Goal: Information Seeking & Learning: Learn about a topic

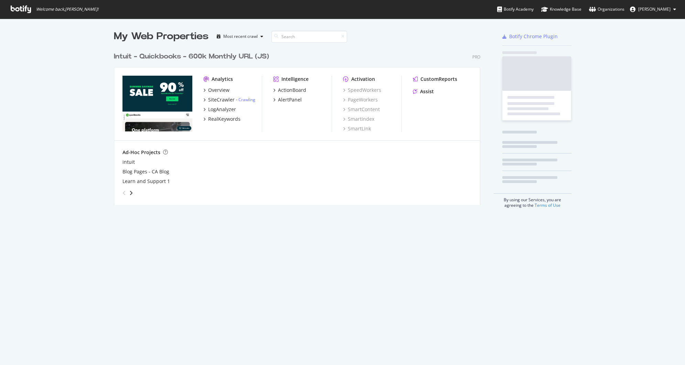
scroll to position [156, 367]
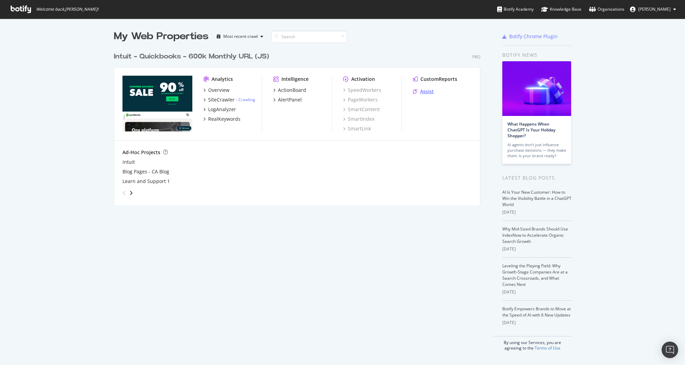
click at [422, 91] on div "Assist" at bounding box center [427, 91] width 14 height 7
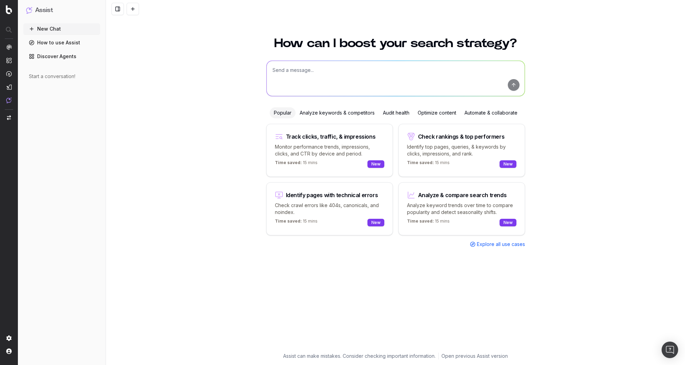
click at [386, 112] on div "Audit health" at bounding box center [396, 112] width 35 height 11
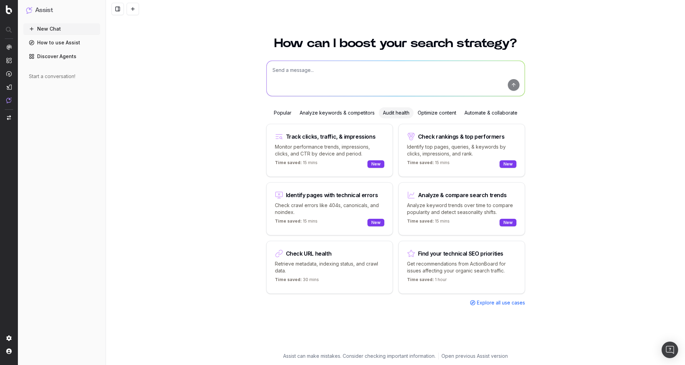
click at [452, 251] on div "Find your technical SEO priorities" at bounding box center [460, 254] width 85 height 6
type textarea "What are my top issues concerning"
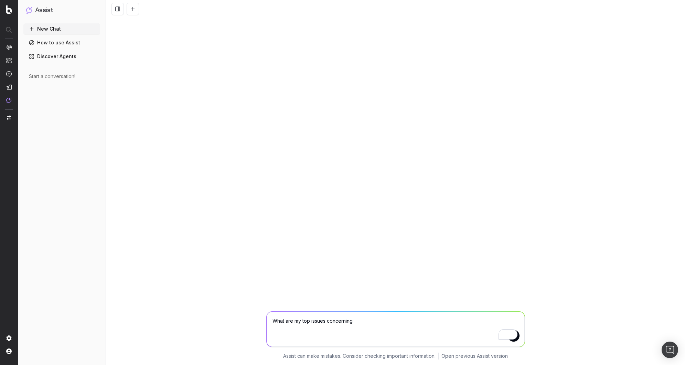
click at [69, 54] on link "Discover Agents" at bounding box center [61, 56] width 77 height 11
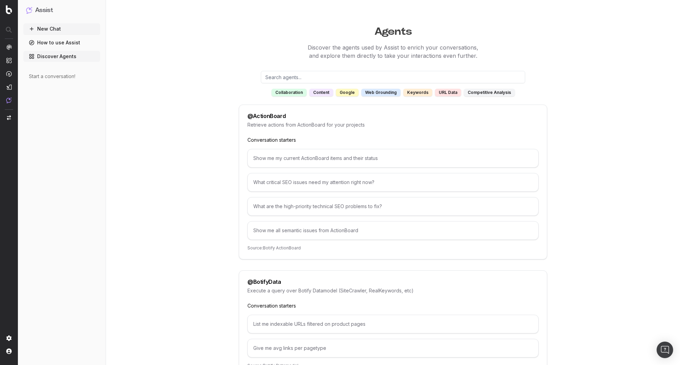
click at [68, 42] on link "How to use Assist" at bounding box center [61, 42] width 77 height 11
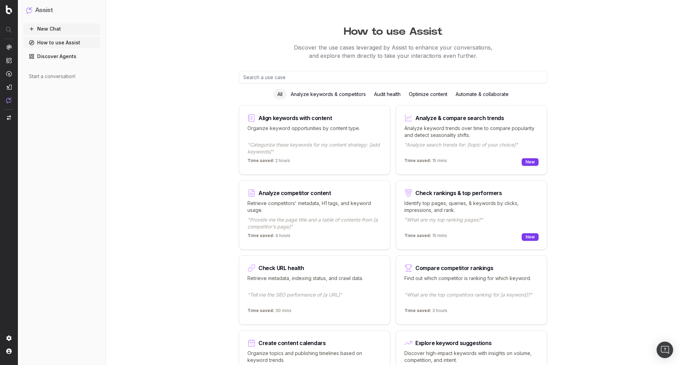
click at [383, 92] on div "Audit health" at bounding box center [387, 94] width 35 height 11
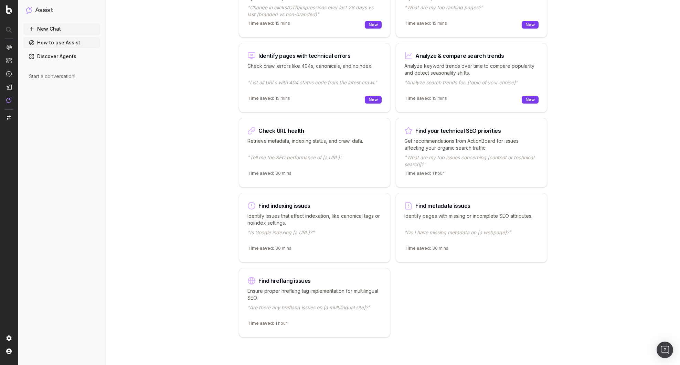
scroll to position [86, 0]
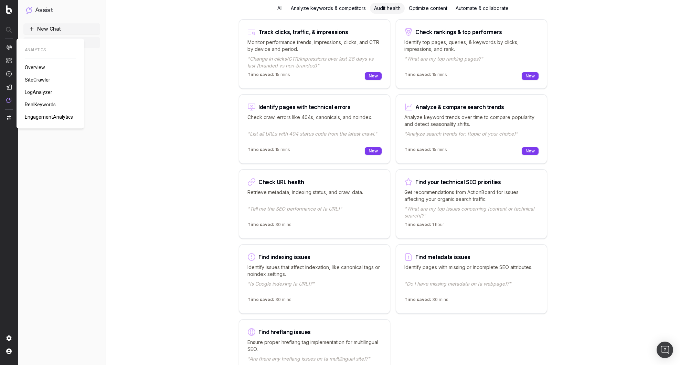
click at [36, 77] on span "SiteCrawler" at bounding box center [37, 80] width 25 height 6
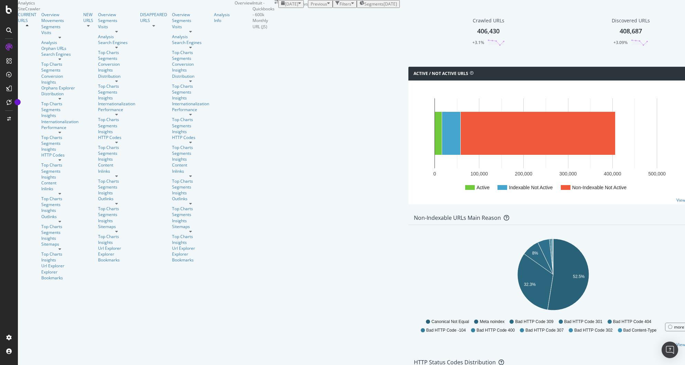
click at [335, 7] on div "Filters" at bounding box center [344, 4] width 19 height 6
click at [312, 15] on div "Add Filter Group" at bounding box center [327, 12] width 31 height 6
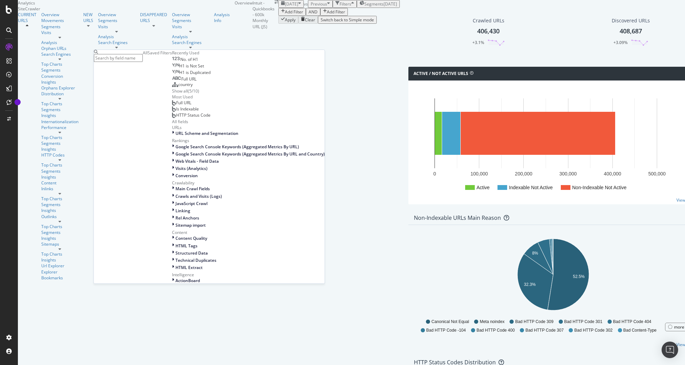
click at [153, 56] on div "Saved Filters" at bounding box center [160, 53] width 24 height 6
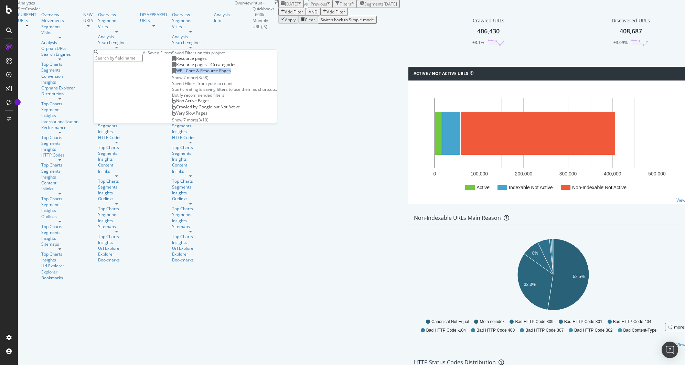
copy span "WP - Core & Resource Pages"
drag, startPoint x: 175, startPoint y: 120, endPoint x: 115, endPoint y: 123, distance: 59.9
click at [172, 74] on div "WP - Core & Resource Pages" at bounding box center [201, 71] width 59 height 6
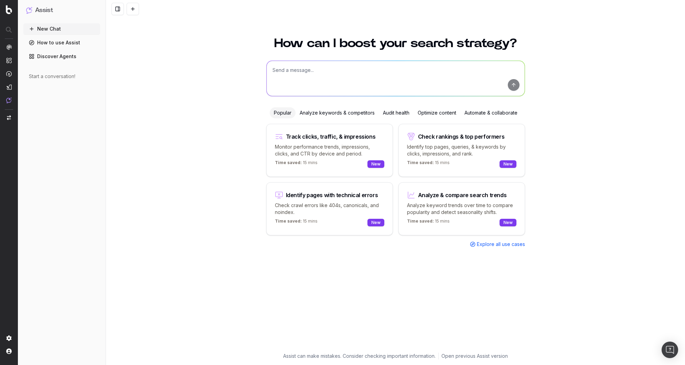
click at [397, 113] on div "Audit health" at bounding box center [396, 112] width 35 height 11
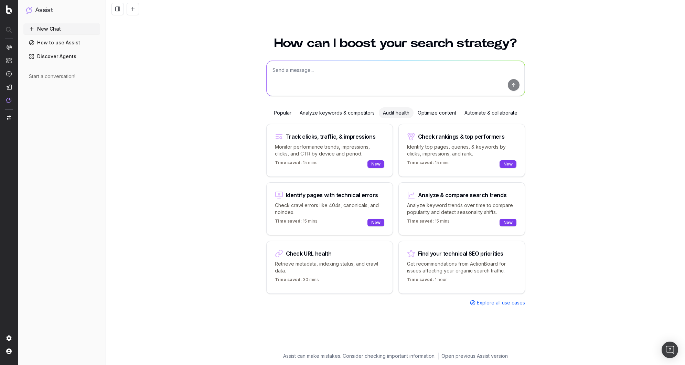
click at [453, 262] on p "Get recommendations from ActionBoard for issues affecting your organic search t…" at bounding box center [461, 267] width 109 height 14
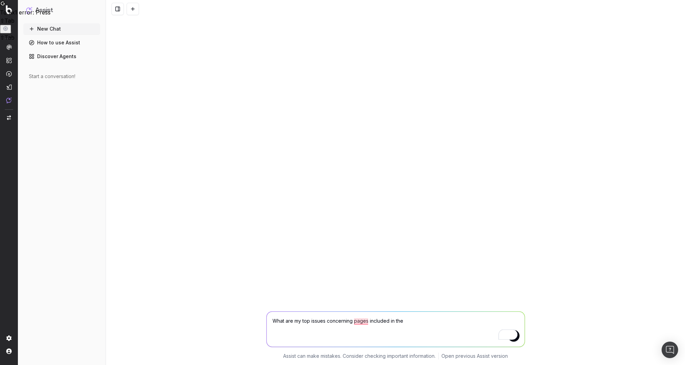
paste textarea "WP - Core & Resource Pages"
click at [404, 320] on textarea "What are my top issues concerning pages included in the WP - Core & Resource Pa…" at bounding box center [396, 329] width 258 height 35
click at [405, 321] on textarea "What are my top issues concerning pages included in the WP - Core & Resource Pa…" at bounding box center [396, 329] width 258 height 35
click at [481, 321] on textarea "What are my top issues concerning pages included in the "WP - Core & Resource P…" at bounding box center [396, 329] width 258 height 35
type textarea "What are my top issues concerning pages included in the "WP - Core & Resource P…"
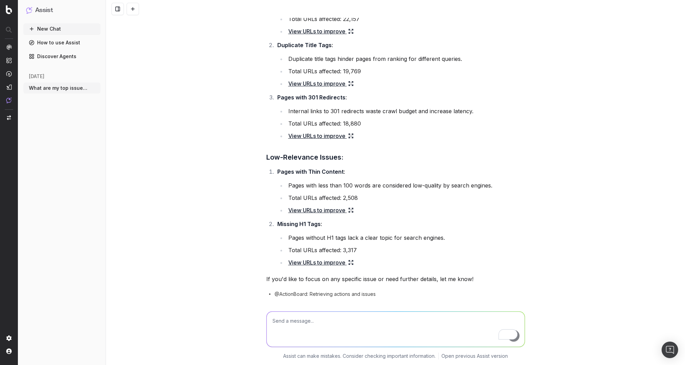
scroll to position [437, 0]
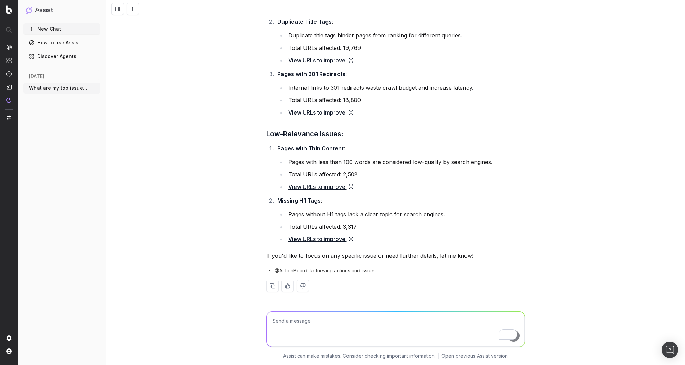
click at [312, 240] on link "View URLs to improve" at bounding box center [320, 239] width 65 height 10
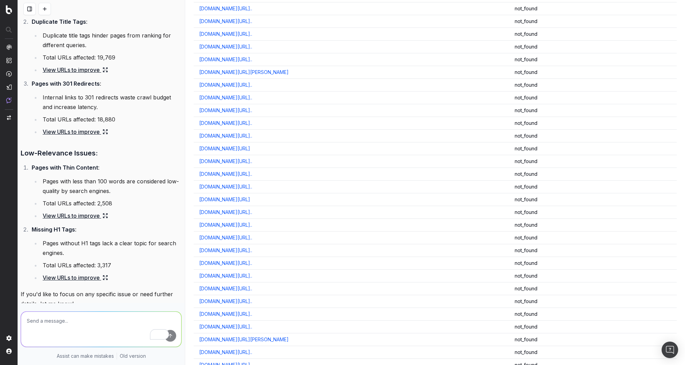
scroll to position [0, 0]
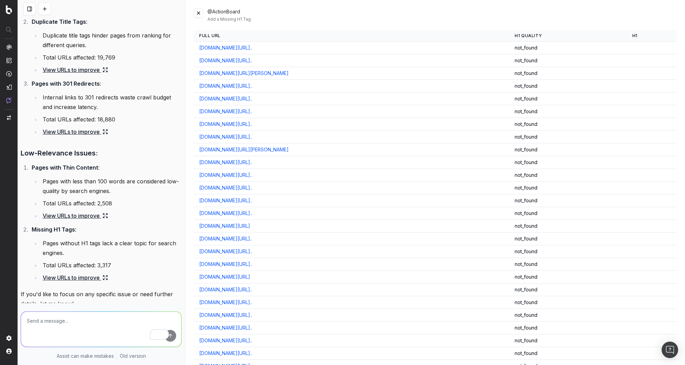
click at [198, 12] on button at bounding box center [199, 13] width 10 height 10
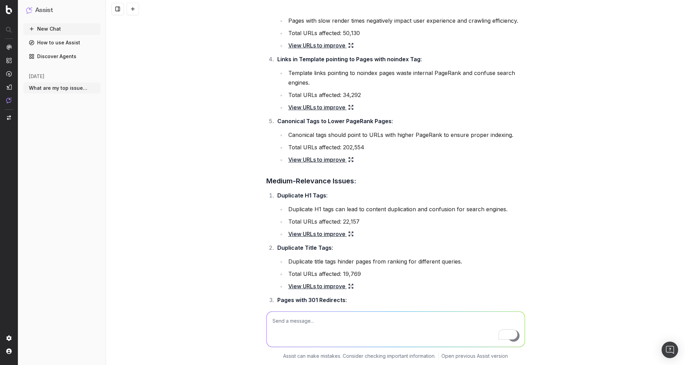
scroll to position [359, 0]
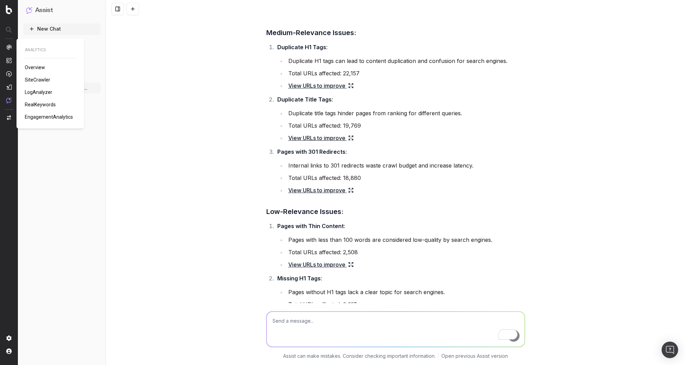
click at [197, 66] on div "What are my top issues concerning pages included in the "WP - Core & Resource P…" at bounding box center [395, 182] width 579 height 365
click at [38, 80] on span "ActionBoard" at bounding box center [38, 81] width 27 height 6
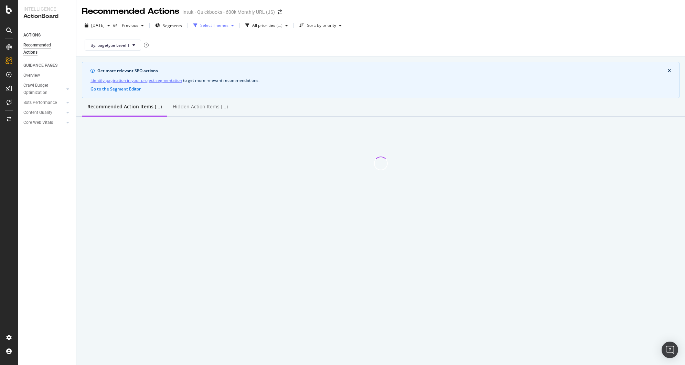
click at [226, 26] on div "Select Themes" at bounding box center [214, 25] width 28 height 4
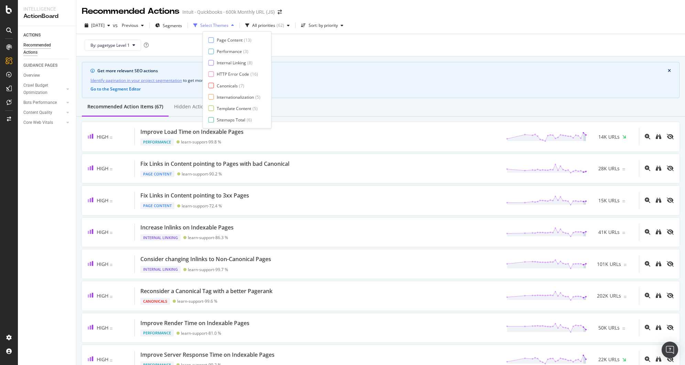
click at [226, 26] on div "Select Themes" at bounding box center [214, 25] width 28 height 4
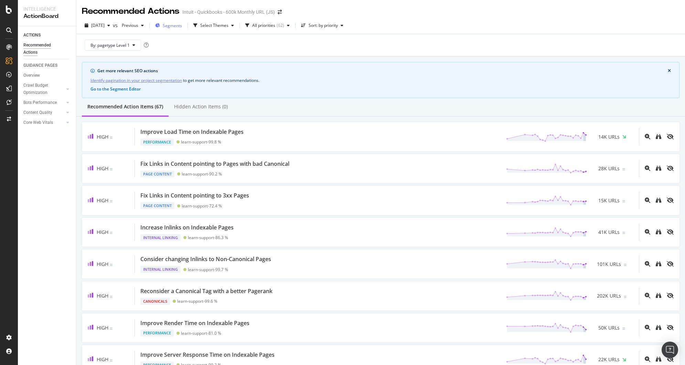
click at [182, 25] on span "Segments" at bounding box center [172, 26] width 19 height 6
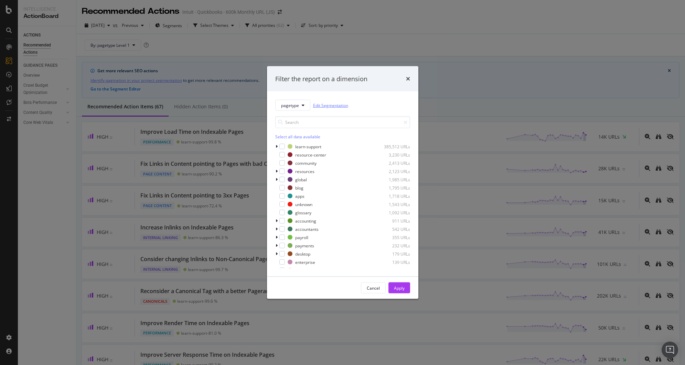
click at [324, 102] on link "Edit Segmentation" at bounding box center [330, 104] width 35 height 7
click at [290, 97] on div "pagetype Edit Segmentation Select all data available learn-support 385,512 URLs…" at bounding box center [342, 183] width 151 height 185
click at [295, 101] on button "pagetype" at bounding box center [292, 105] width 35 height 11
click at [409, 81] on icon "times" at bounding box center [408, 79] width 4 height 6
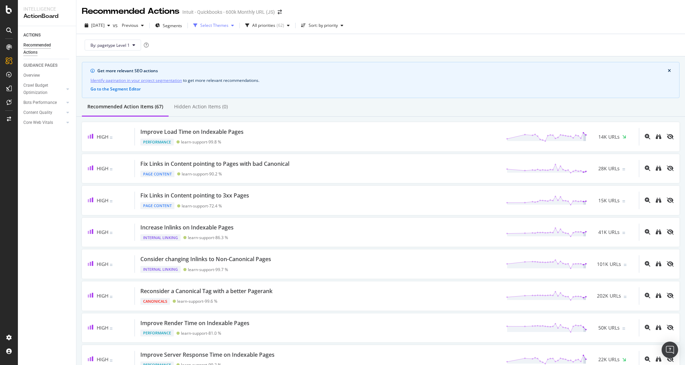
click at [223, 26] on div "Select Themes" at bounding box center [214, 25] width 28 height 4
click at [180, 26] on span "Segments" at bounding box center [172, 26] width 19 height 6
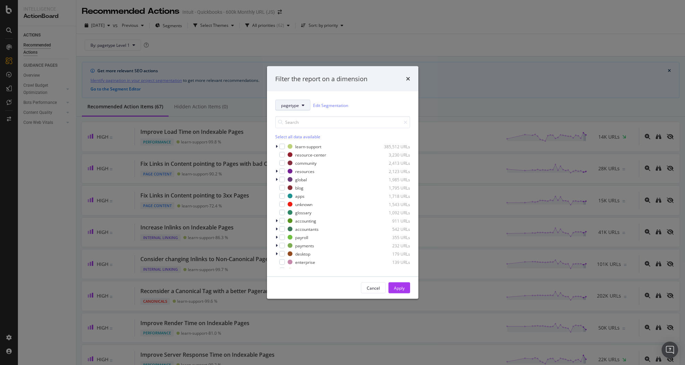
click at [284, 101] on button "pagetype" at bounding box center [292, 105] width 35 height 11
click at [294, 140] on span "country" at bounding box center [303, 143] width 44 height 6
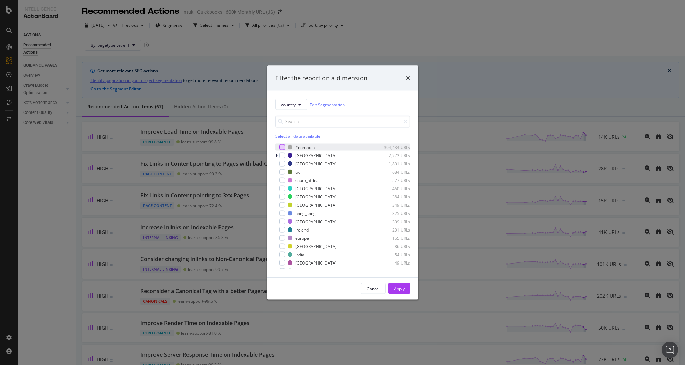
click at [280, 148] on div "modal" at bounding box center [282, 147] width 6 height 6
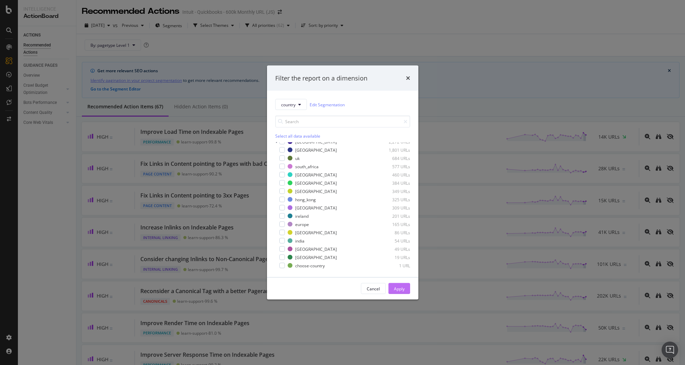
click at [404, 287] on div "Apply" at bounding box center [399, 288] width 11 height 6
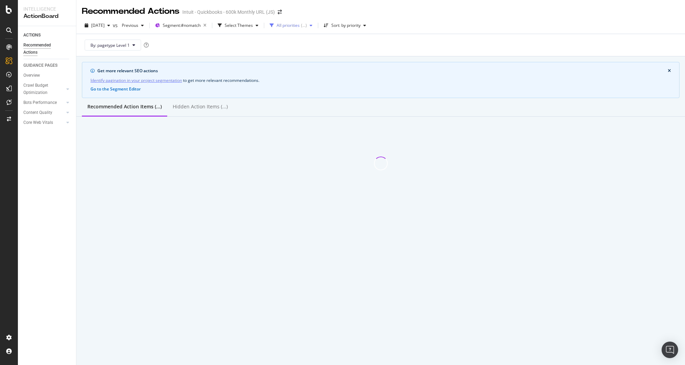
click at [300, 25] on div "All priorities" at bounding box center [288, 25] width 23 height 4
click at [253, 27] on div "Select Themes" at bounding box center [239, 25] width 28 height 4
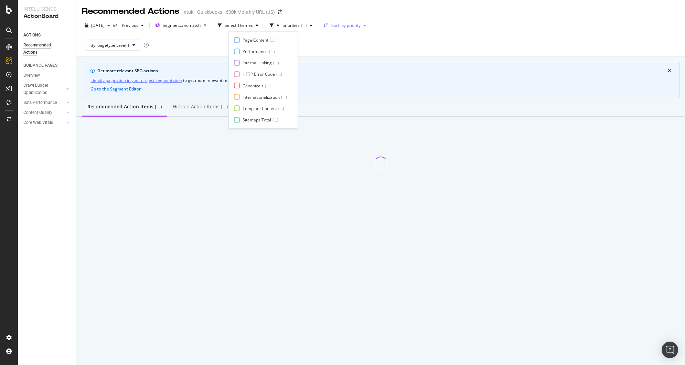
click at [351, 27] on div "Sort: by priority" at bounding box center [345, 25] width 29 height 4
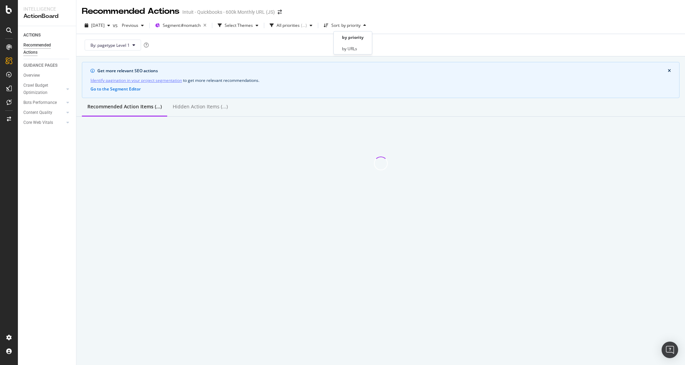
click at [407, 27] on div "2025 Aug. 8th vs Previous Segment: #nomatch Select Themes All priorities ( ... …" at bounding box center [380, 27] width 608 height 14
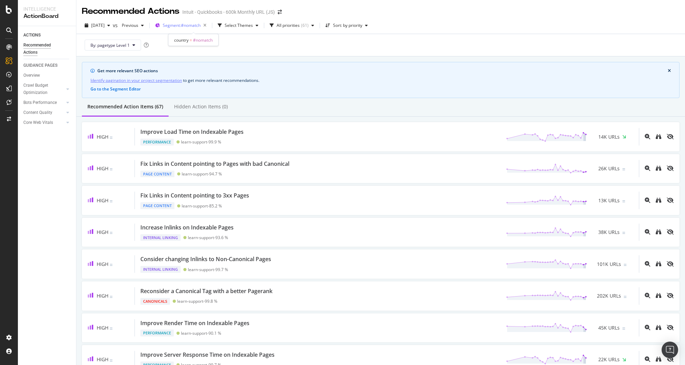
click at [201, 25] on span "Segment: #nomatch" at bounding box center [182, 25] width 38 height 6
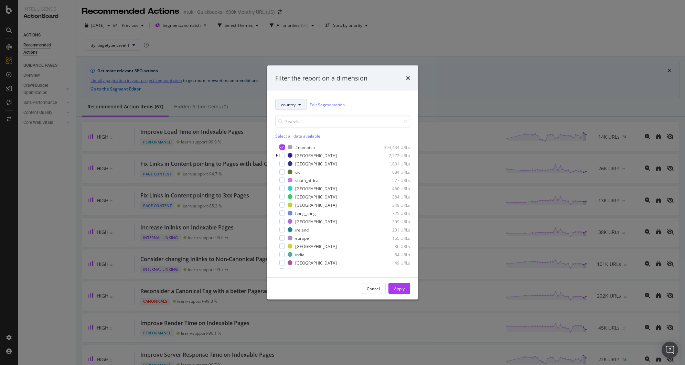
click at [298, 107] on button "country" at bounding box center [291, 104] width 32 height 11
click at [297, 126] on span "pagetype" at bounding box center [303, 129] width 44 height 6
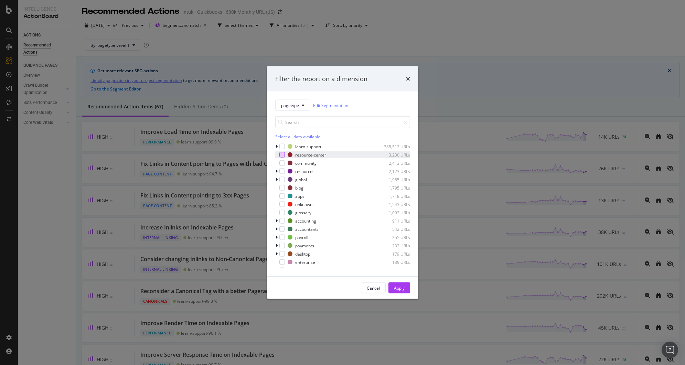
click at [282, 154] on div "modal" at bounding box center [282, 155] width 6 height 6
click at [276, 171] on icon "modal" at bounding box center [276, 171] width 2 height 4
click at [276, 171] on icon "modal" at bounding box center [276, 171] width 3 height 4
click at [283, 210] on div "modal" at bounding box center [282, 208] width 6 height 6
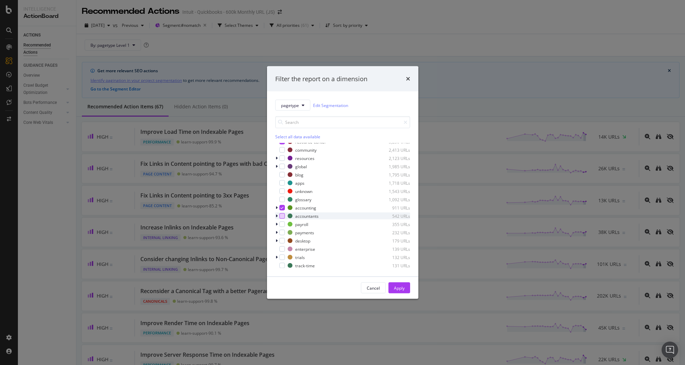
click at [284, 217] on div "modal" at bounding box center [282, 216] width 6 height 6
click at [283, 224] on div "modal" at bounding box center [282, 224] width 6 height 6
click at [292, 136] on div "Select all data available" at bounding box center [342, 137] width 135 height 6
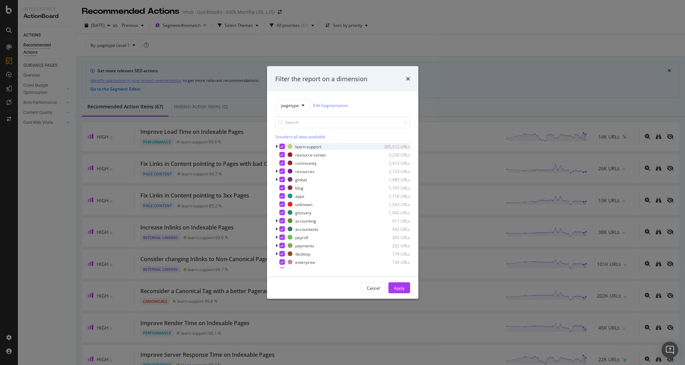
click at [283, 148] on icon "modal" at bounding box center [281, 146] width 3 height 3
click at [283, 162] on icon "modal" at bounding box center [281, 162] width 3 height 3
click at [282, 170] on icon "modal" at bounding box center [281, 171] width 3 height 3
click at [282, 178] on icon "modal" at bounding box center [281, 179] width 3 height 3
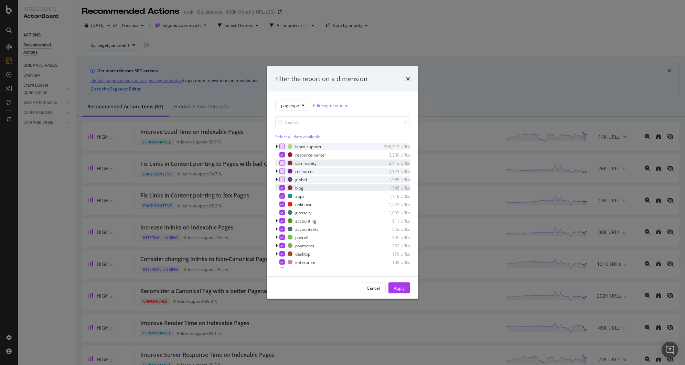
click at [283, 187] on div "modal" at bounding box center [282, 188] width 6 height 6
click at [282, 195] on icon "modal" at bounding box center [281, 195] width 3 height 3
click at [281, 213] on icon "modal" at bounding box center [281, 212] width 3 height 3
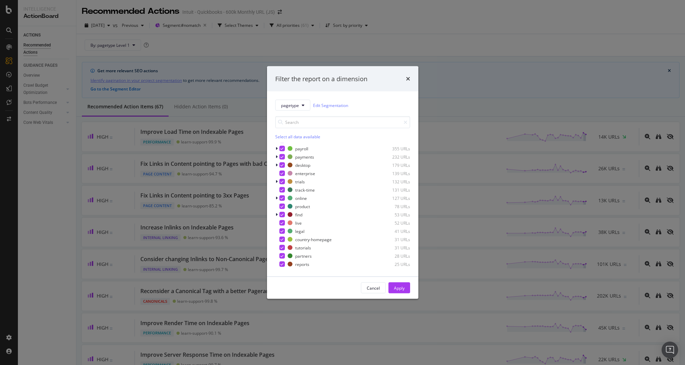
scroll to position [98, 0]
click at [282, 221] on icon "modal" at bounding box center [281, 221] width 3 height 3
click at [282, 229] on icon "modal" at bounding box center [281, 230] width 3 height 3
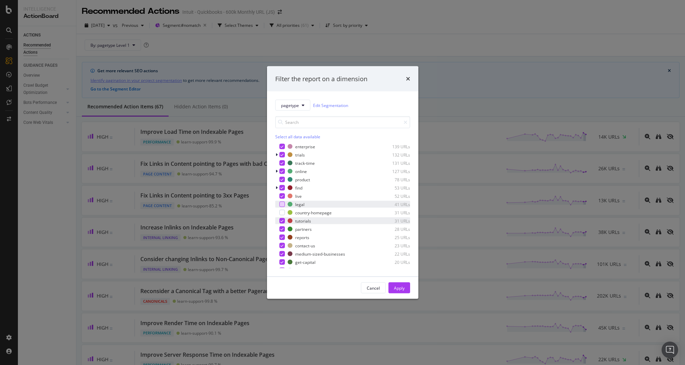
click at [282, 219] on icon "modal" at bounding box center [281, 220] width 3 height 3
click at [281, 225] on icon "modal" at bounding box center [281, 224] width 3 height 3
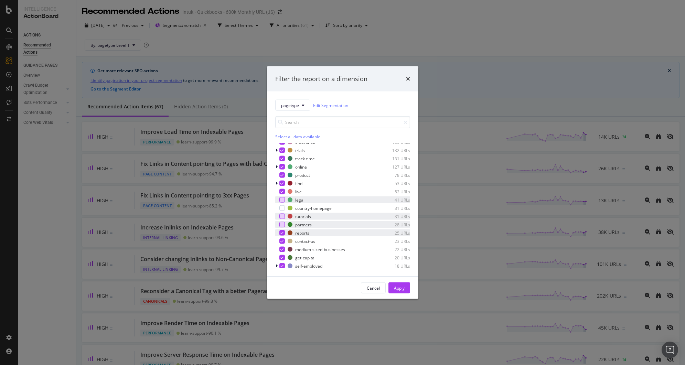
click at [280, 231] on icon "modal" at bounding box center [281, 232] width 3 height 3
click at [281, 231] on icon "modal" at bounding box center [281, 231] width 3 height 3
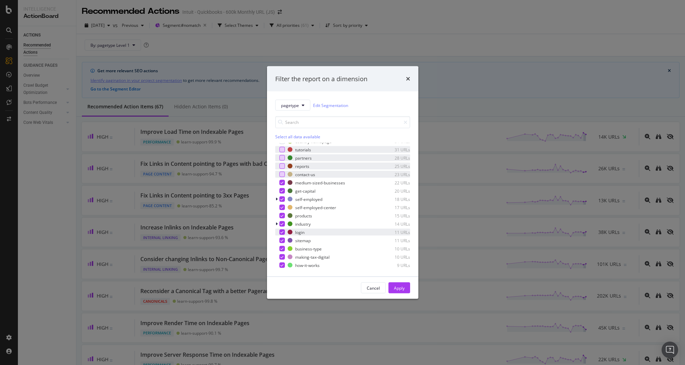
scroll to position [196, 0]
click at [282, 224] on icon "modal" at bounding box center [281, 222] width 3 height 3
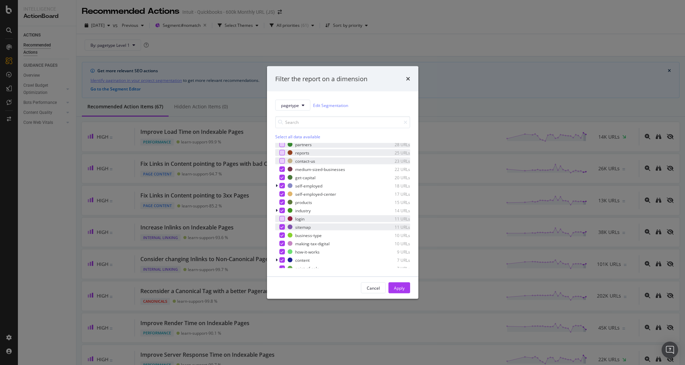
scroll to position [205, 0]
click at [282, 223] on icon "modal" at bounding box center [281, 222] width 3 height 3
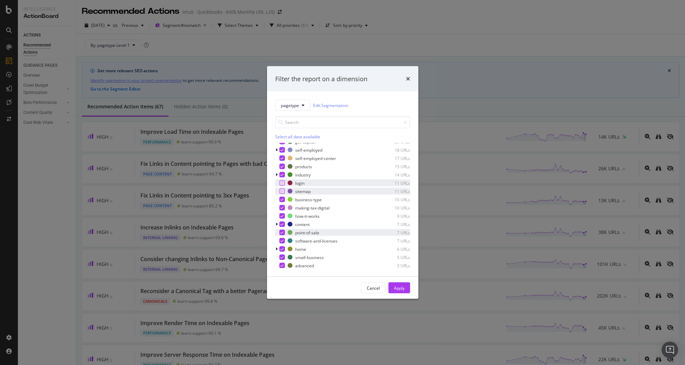
scroll to position [240, 0]
click at [282, 220] on icon "modal" at bounding box center [281, 219] width 3 height 3
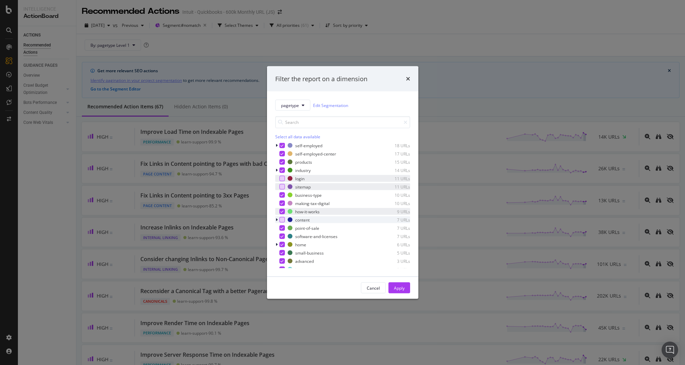
click at [281, 211] on icon "modal" at bounding box center [281, 211] width 3 height 3
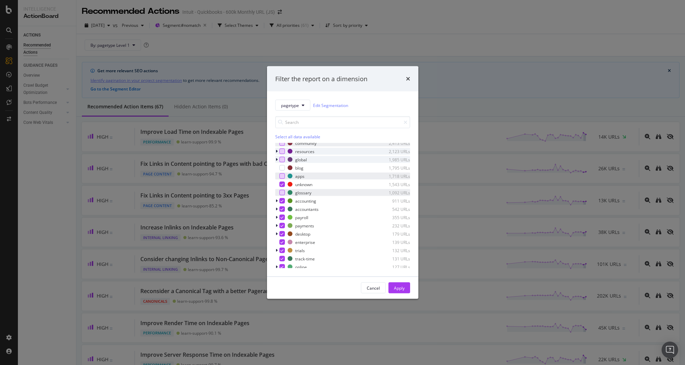
scroll to position [0, 0]
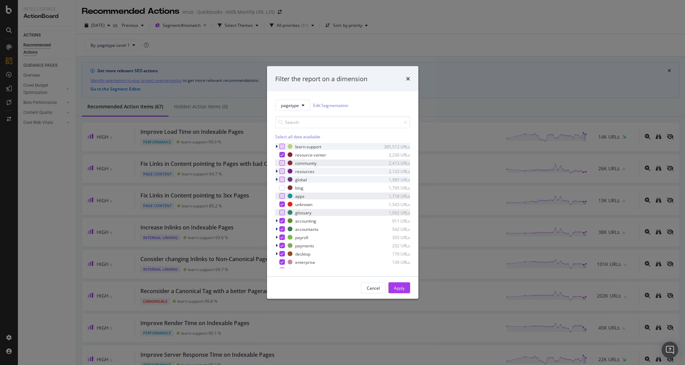
drag, startPoint x: 401, startPoint y: 285, endPoint x: 337, endPoint y: 232, distance: 82.8
click at [401, 285] on div "Apply" at bounding box center [399, 288] width 11 height 6
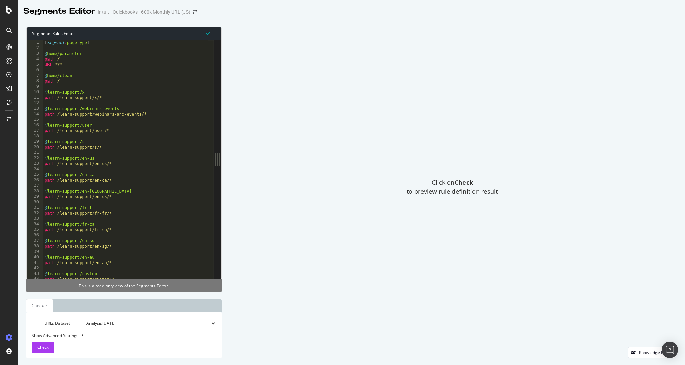
click at [195, 321] on select "Analysis [DATE] Analysis [DATE] Analysis [DATE] Analysis [DATE] Analysis [DATE]…" at bounding box center [148, 323] width 136 height 12
click at [67, 334] on div "Show Advanced Settings" at bounding box center [118, 336] width 185 height 6
select select "5000"
select select "100"
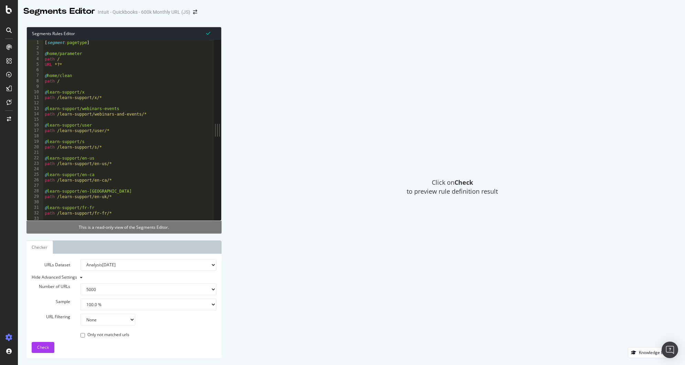
click at [107, 318] on select "None Equal to Not equal to Starts with Doesn't start with Ends with Doesn't end…" at bounding box center [107, 320] width 55 height 12
click at [53, 344] on button "Check" at bounding box center [43, 347] width 23 height 11
